Goal: Find specific page/section: Find specific page/section

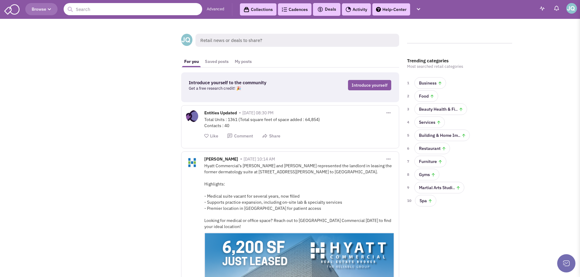
click at [117, 10] on input "text" at bounding box center [133, 9] width 138 height 12
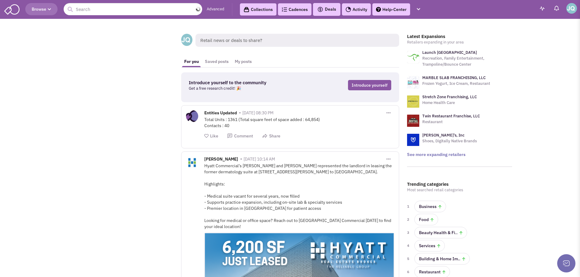
click at [51, 7] on button "Browse" at bounding box center [41, 9] width 32 height 12
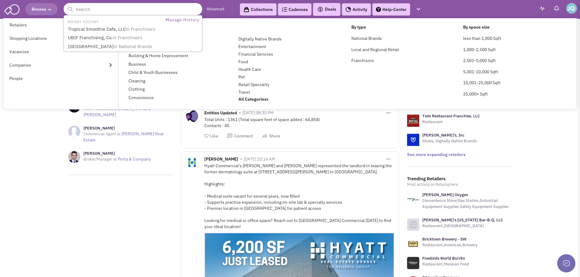
click at [101, 7] on input "text" at bounding box center [133, 9] width 138 height 12
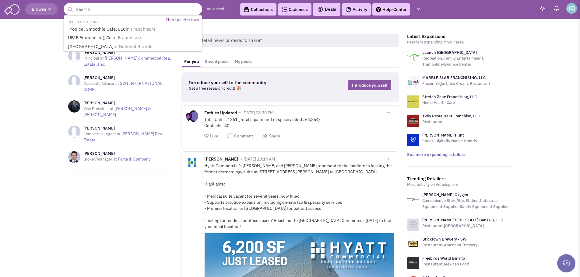
click at [99, 9] on input "text" at bounding box center [133, 9] width 138 height 12
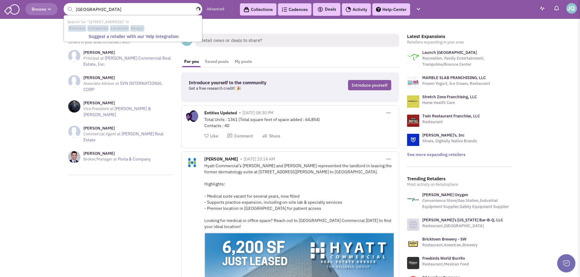
type input "[STREET_ADDRESS]"
click at [118, 27] on span "Locations" at bounding box center [119, 28] width 19 height 7
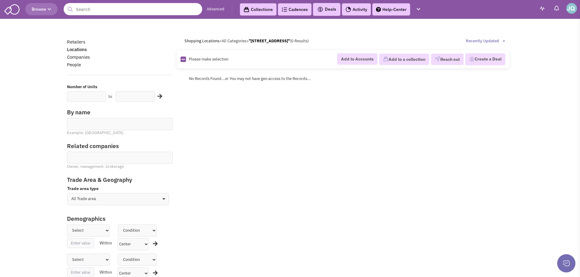
click at [118, 8] on input "text" at bounding box center [133, 9] width 138 height 12
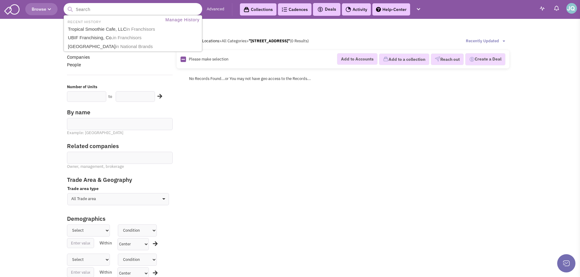
click at [91, 11] on input "text" at bounding box center [133, 9] width 138 height 12
